Goal: Task Accomplishment & Management: Manage account settings

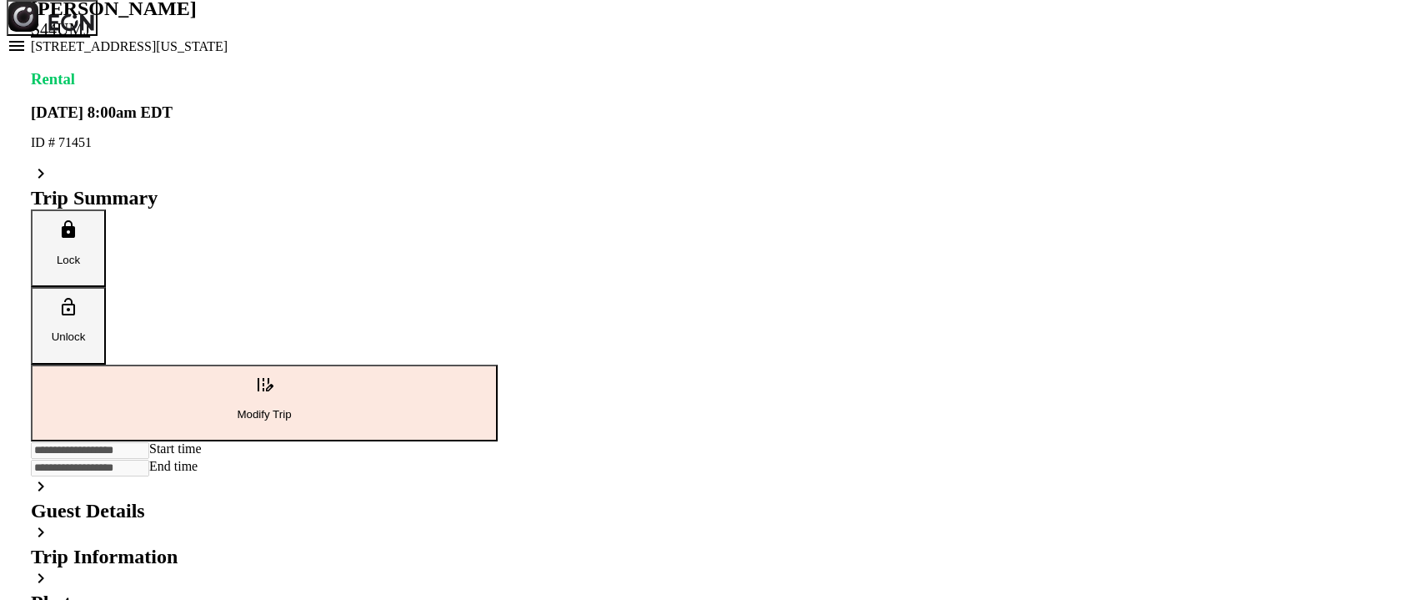
scroll to position [232, 0]
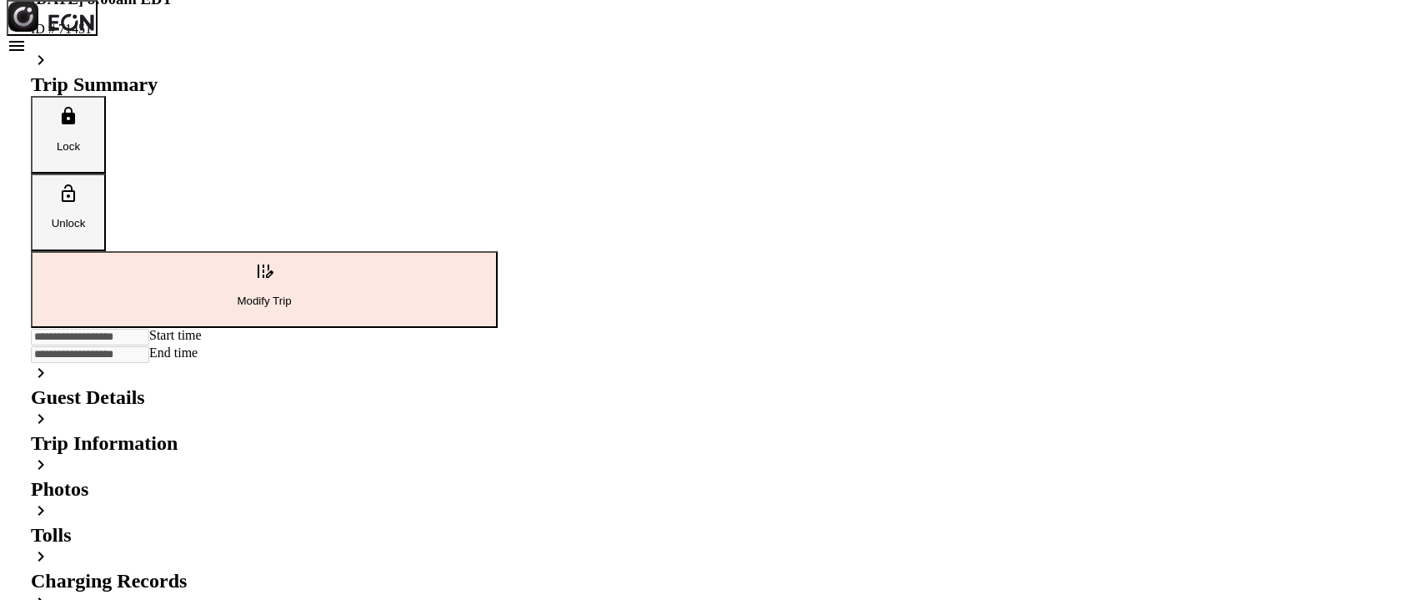
click at [498, 478] on h2 "Photos" at bounding box center [264, 489] width 467 height 23
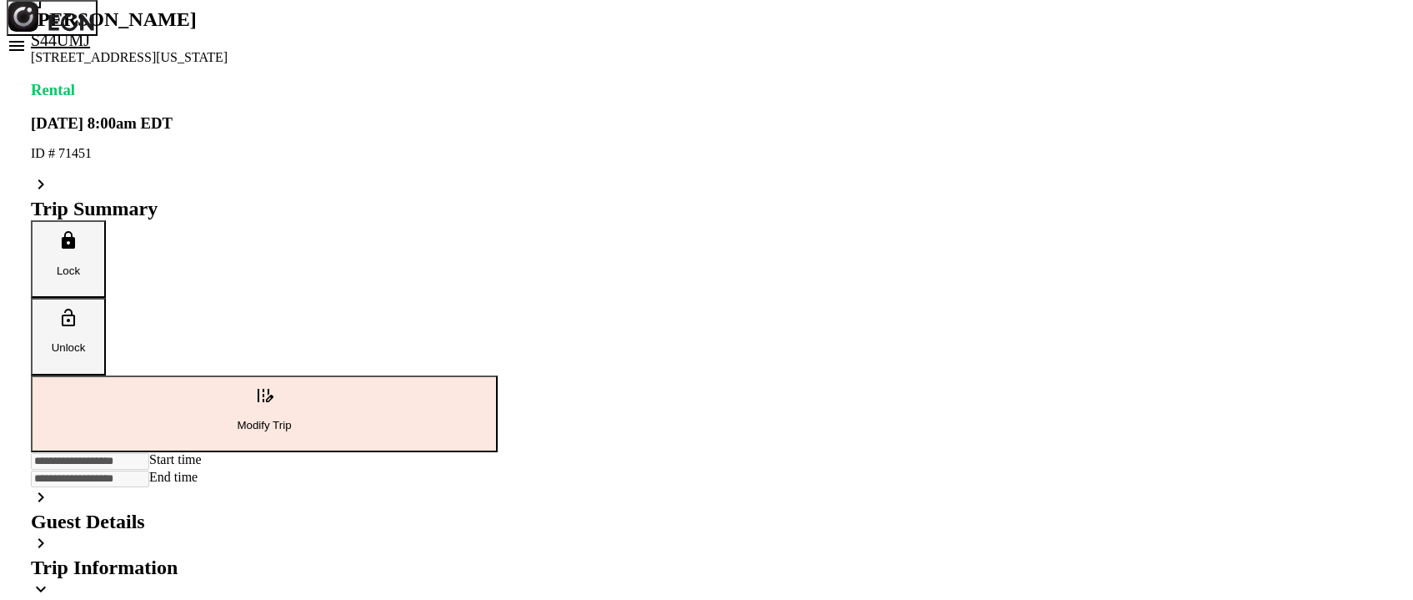
scroll to position [0, 0]
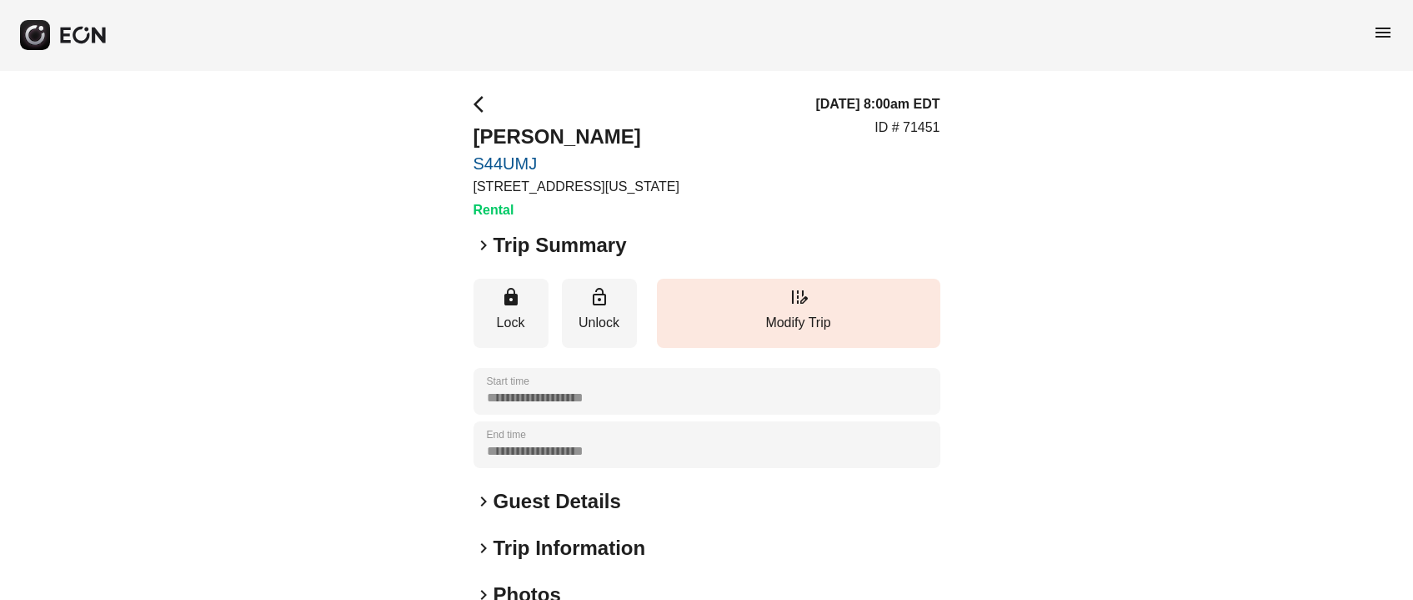
scroll to position [232, 0]
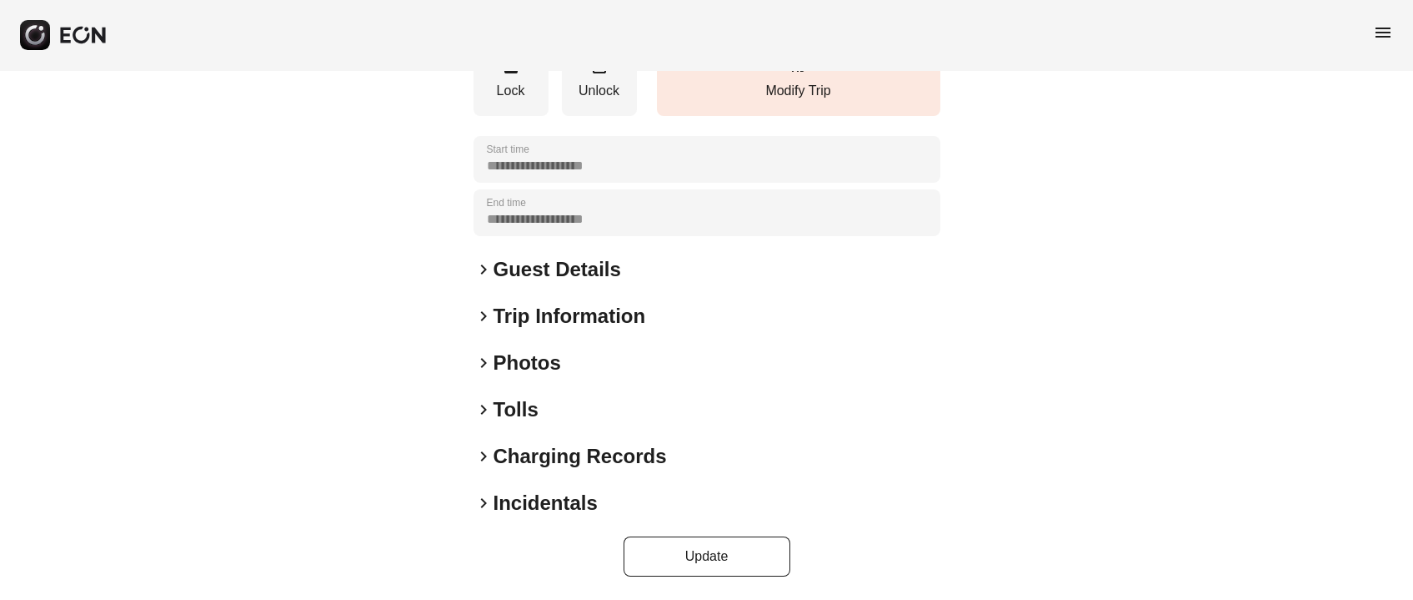
click at [527, 354] on h2 "Photos" at bounding box center [528, 362] width 68 height 27
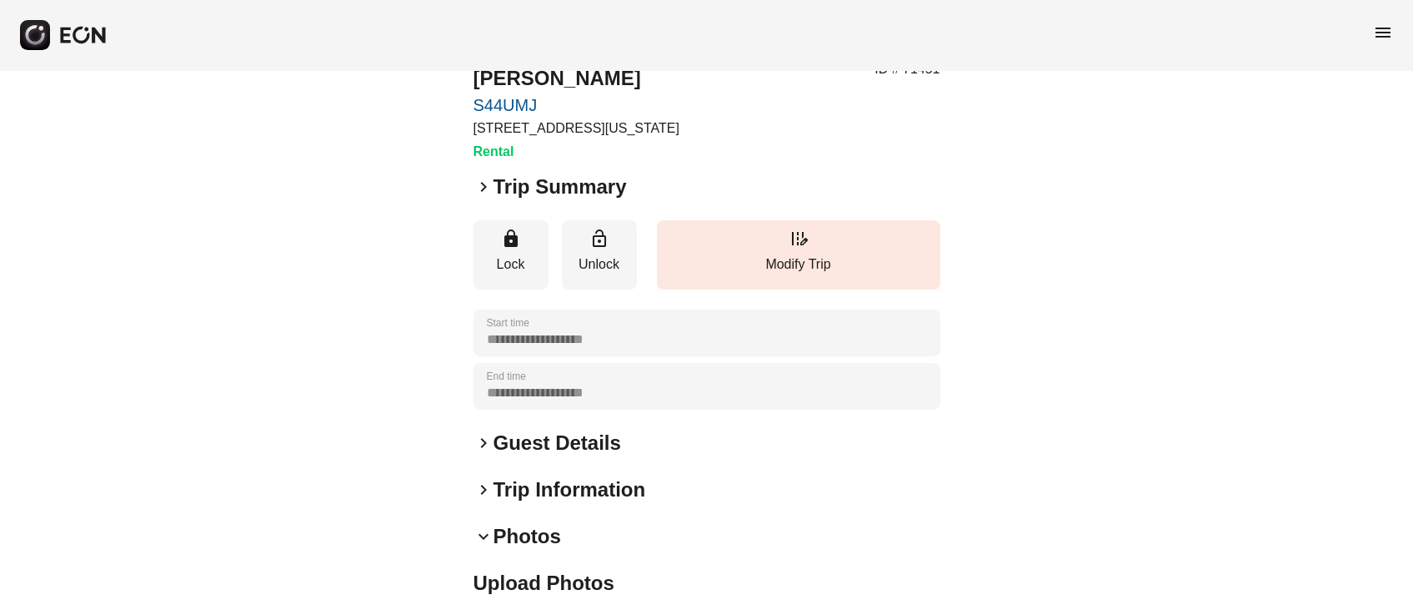
scroll to position [0, 0]
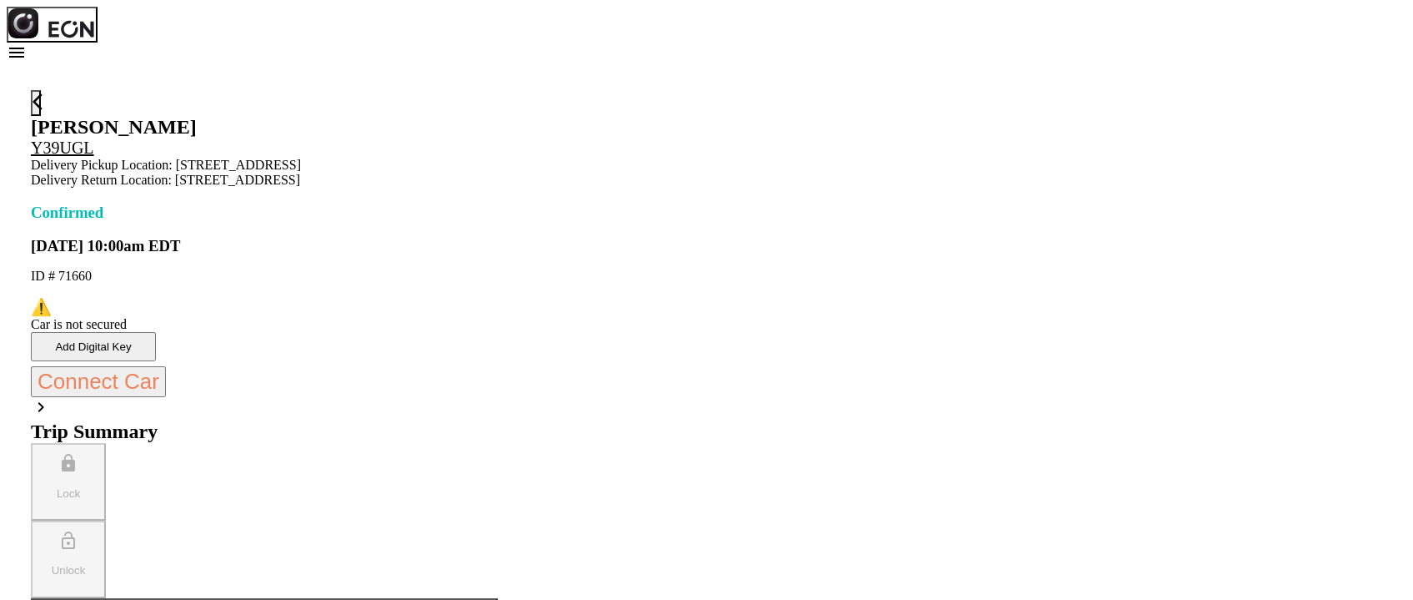
scroll to position [249, 0]
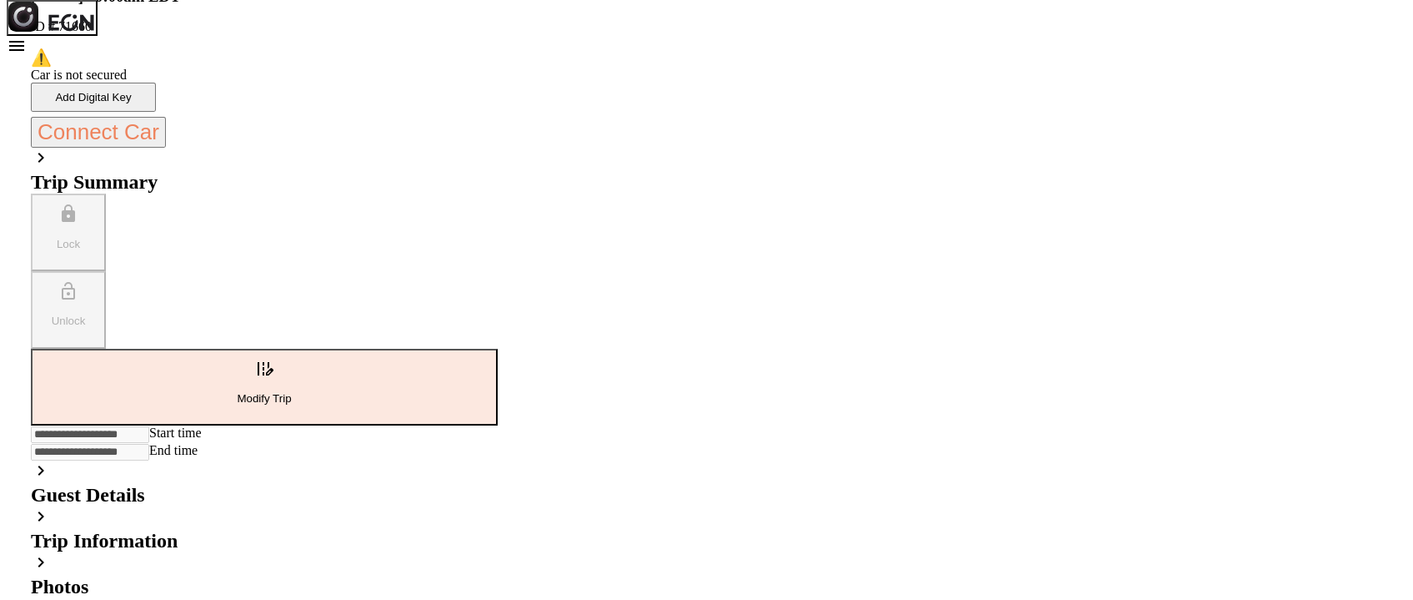
click at [498, 484] on h2 "Guest Details" at bounding box center [264, 495] width 467 height 23
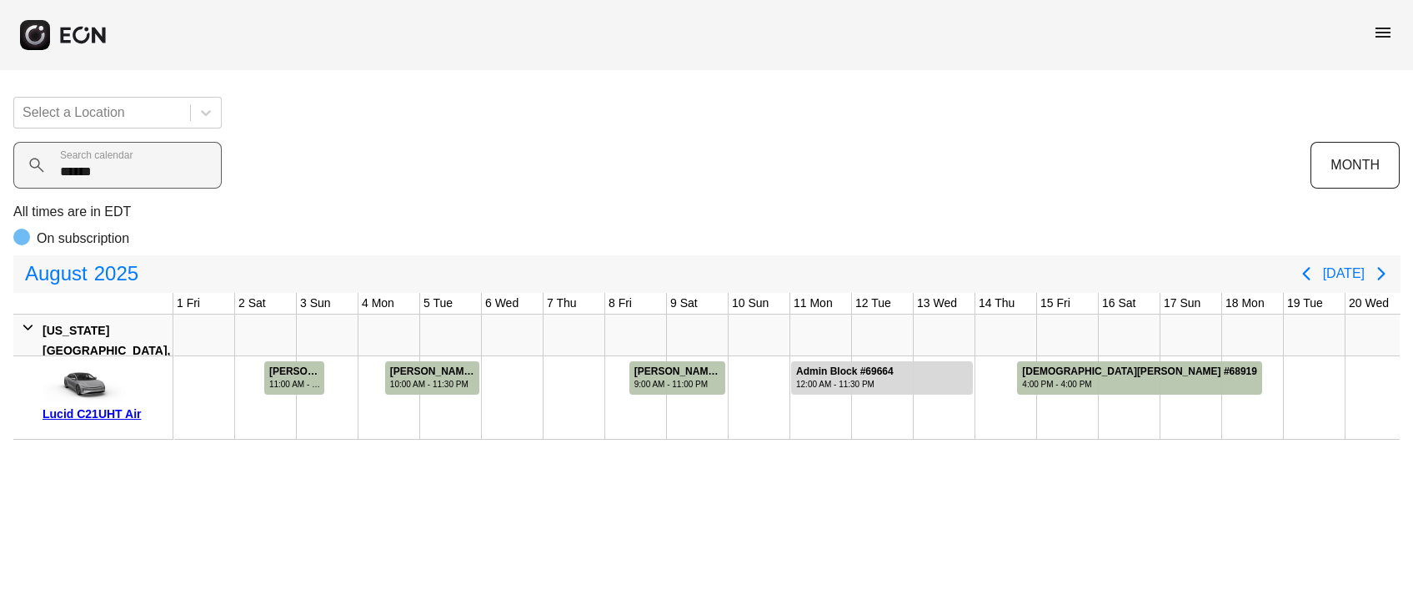
scroll to position [0, 685]
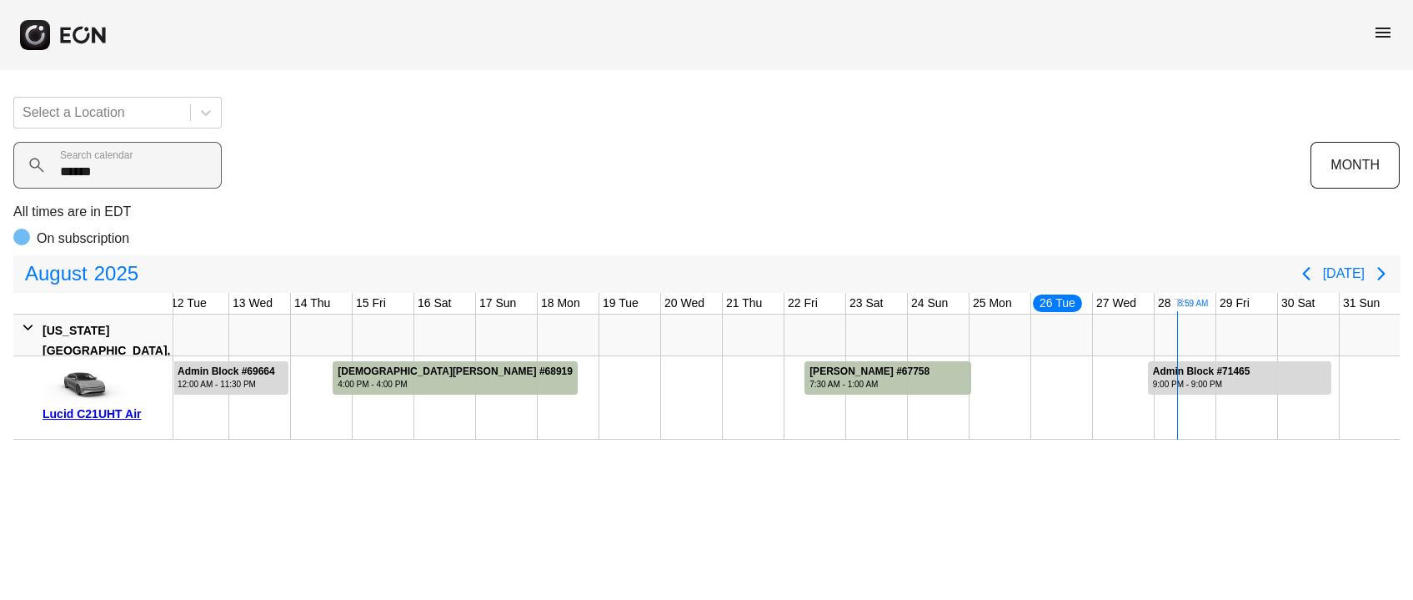
click at [102, 177] on calendar "******" at bounding box center [117, 165] width 208 height 47
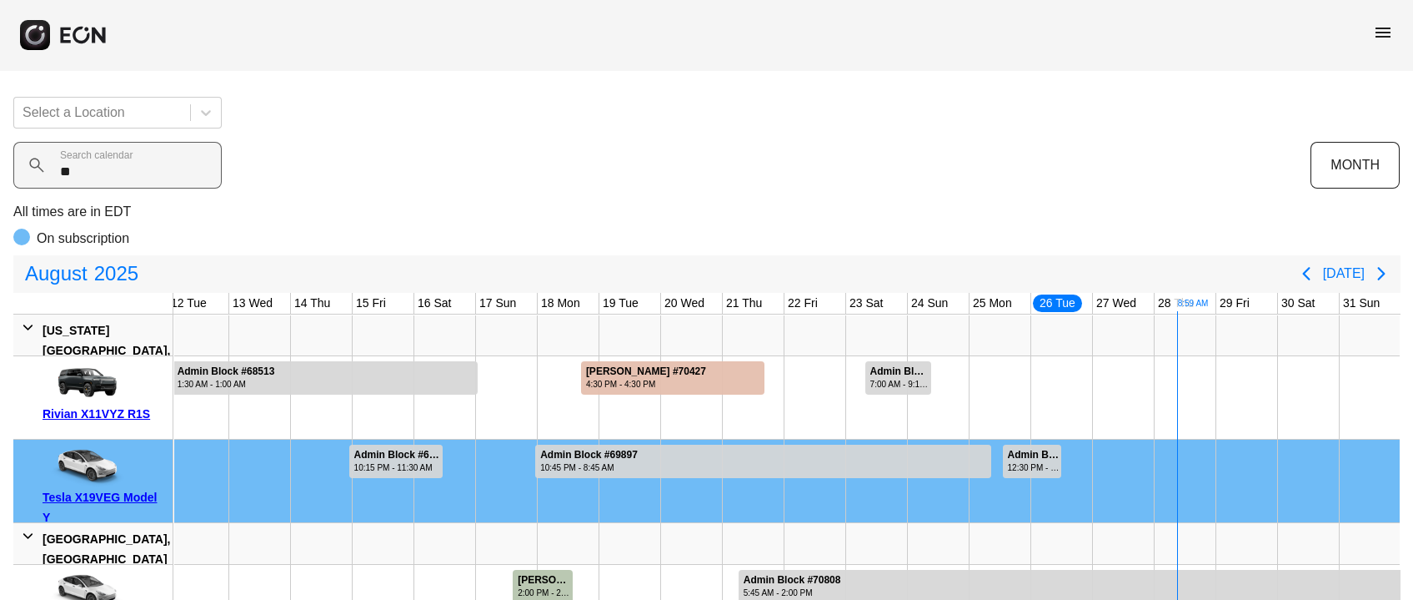
type calendar "***"
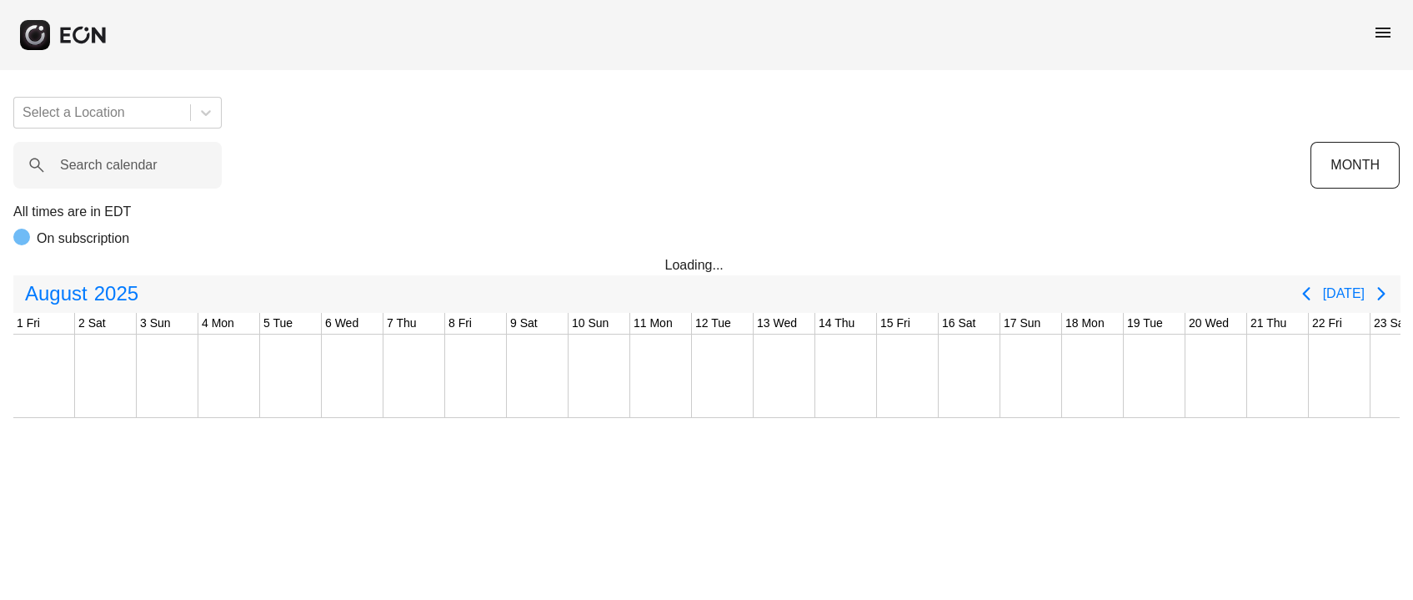
scroll to position [0, 525]
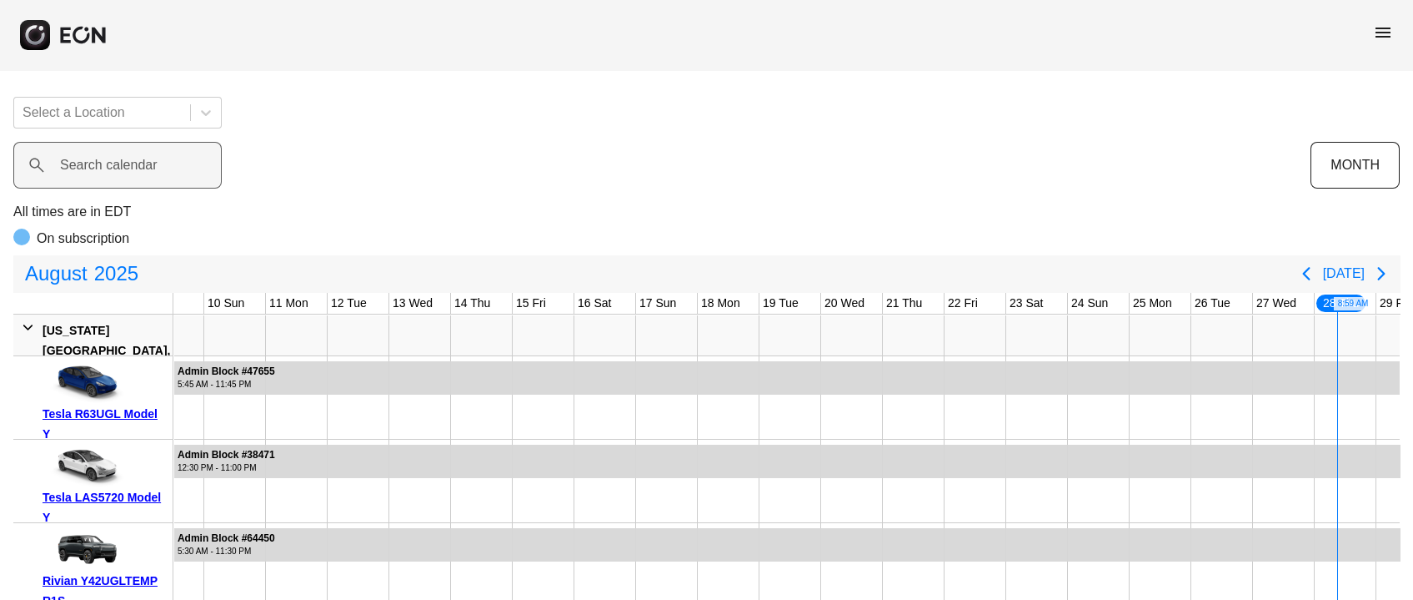
click at [75, 173] on label "Search calendar" at bounding box center [109, 165] width 98 height 20
click at [75, 173] on calendar "Search calendar" at bounding box center [117, 165] width 208 height 47
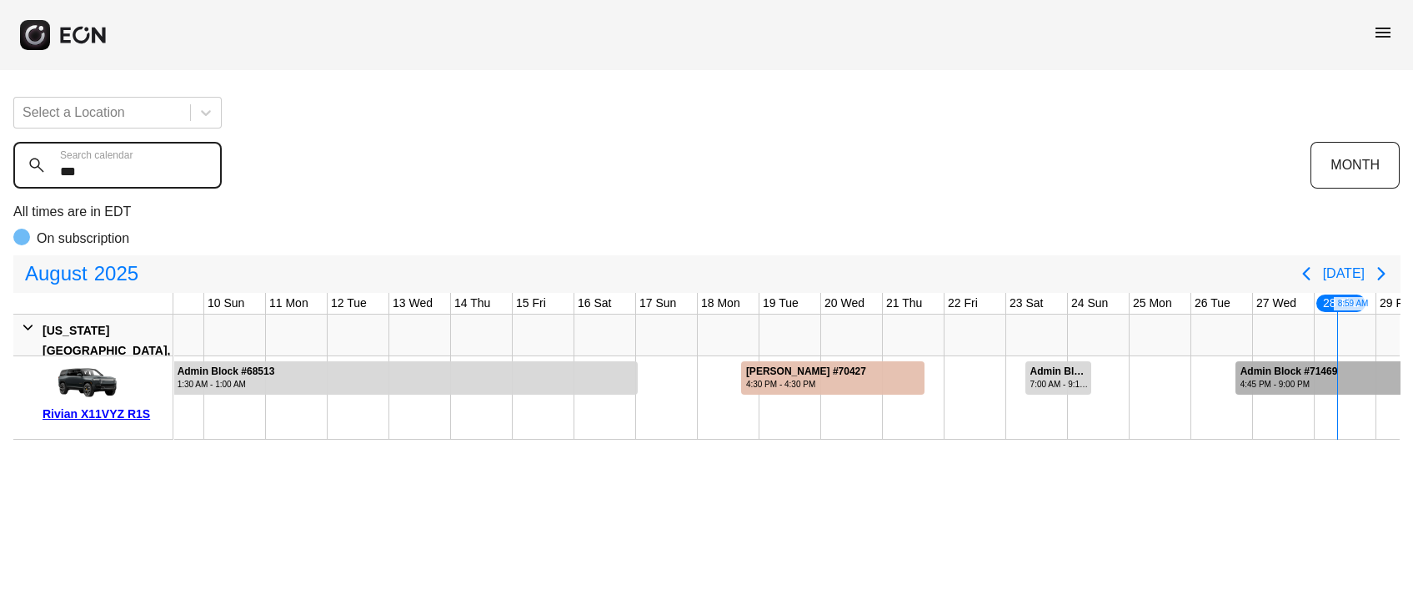
type calendar "***"
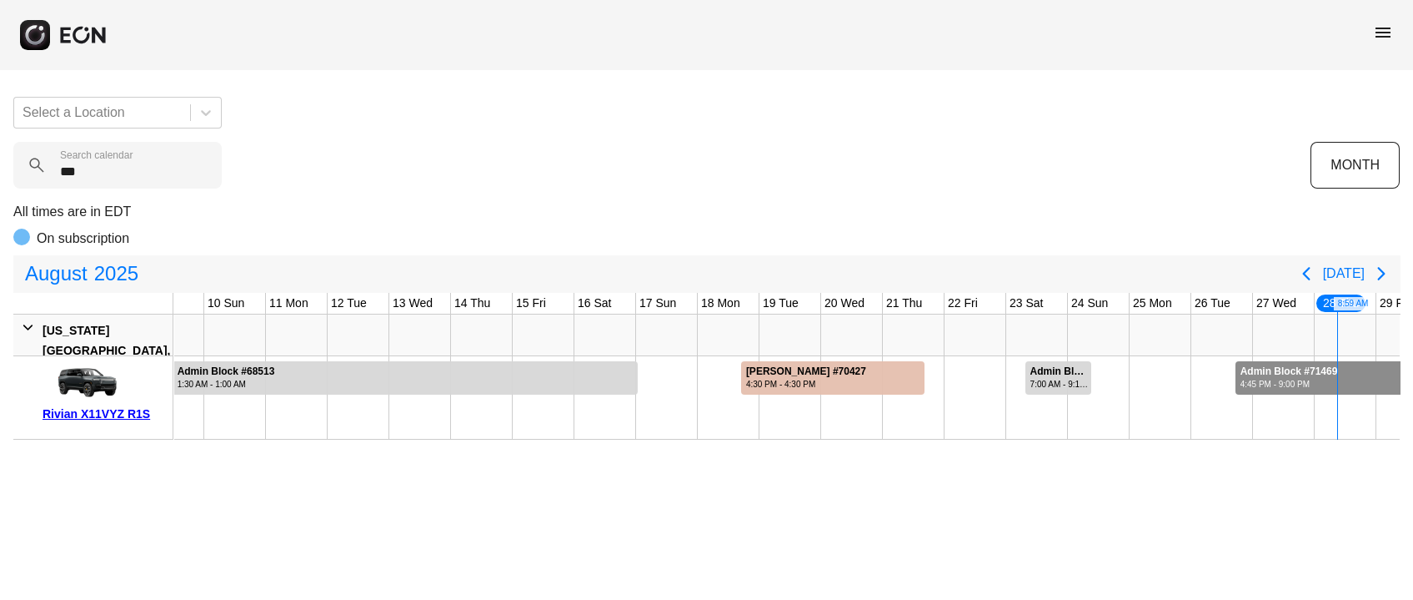
click at [1287, 378] on div "4:45 PM - 9:00 PM" at bounding box center [1290, 384] width 98 height 13
